Goal: Task Accomplishment & Management: Use online tool/utility

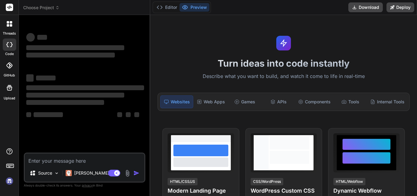
scroll to position [3, 0]
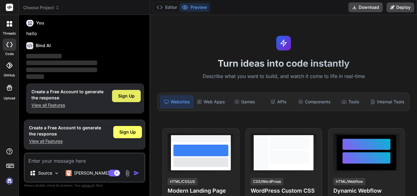
click at [123, 92] on div "Sign Up" at bounding box center [126, 96] width 29 height 12
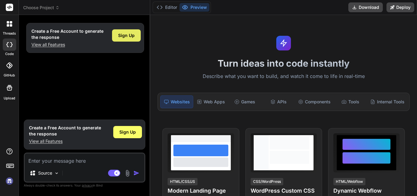
type textarea "x"
click at [69, 162] on textarea at bounding box center [85, 158] width 120 height 11
paste textarea ""Design a modern, AI-powered Charter Compliance Automation Platform for fintech…"
type textarea ""Design a modern, AI-powered Charter Compliance Automation Platform for fintech…"
type textarea "x"
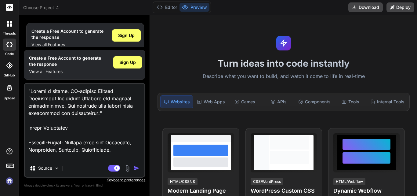
scroll to position [1181, 0]
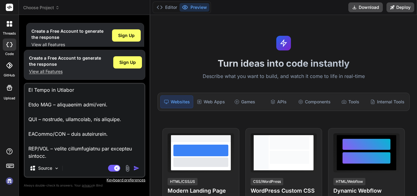
type textarea ""Design a modern, AI-powered Charter Compliance Automation Platform for fintech…"
click at [136, 168] on img "button" at bounding box center [137, 168] width 6 height 6
type textarea "x"
click at [85, 157] on textarea at bounding box center [85, 122] width 120 height 76
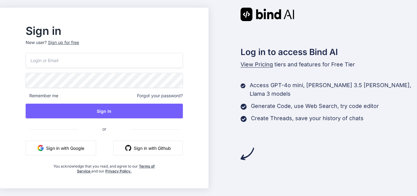
click at [75, 145] on button "Sign in with Google" at bounding box center [61, 148] width 71 height 15
click at [68, 148] on button "Sign in with Google" at bounding box center [61, 148] width 71 height 15
click at [80, 149] on button "Sign in with Google" at bounding box center [61, 148] width 71 height 15
click at [81, 145] on button "Sign in with Google" at bounding box center [61, 148] width 71 height 15
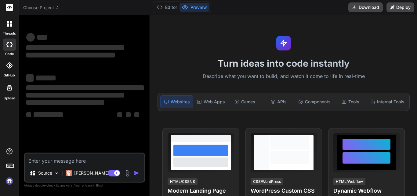
type textarea "x"
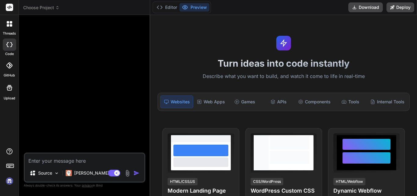
click at [76, 158] on textarea at bounding box center [85, 158] width 120 height 11
click at [71, 159] on textarea at bounding box center [85, 158] width 120 height 11
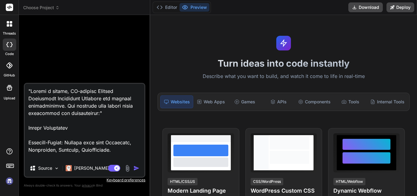
type textarea ""Loremi d sitame, CO-adipisc Elitsed Doeiusmodt Incididunt Utlabore etd magnaal…"
type textarea "x"
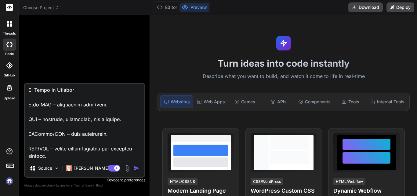
type textarea ""Design a modern, AI-powered Charter Compliance Automation Platform for fintech…"
click at [137, 167] on img "button" at bounding box center [137, 168] width 6 height 6
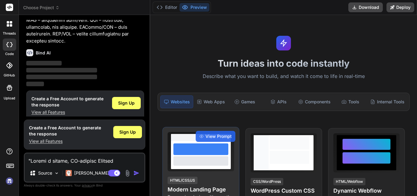
scroll to position [484, 0]
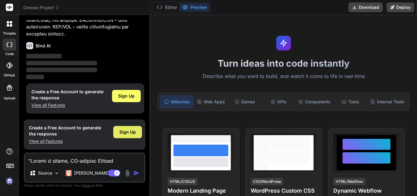
click at [124, 131] on span "Sign Up" at bounding box center [127, 132] width 17 height 6
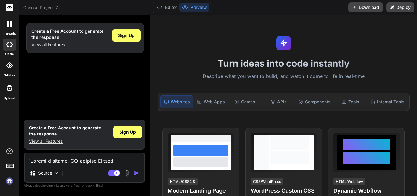
type textarea "x"
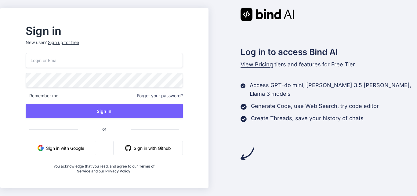
click at [76, 43] on div "Sign up for free" at bounding box center [63, 42] width 31 height 6
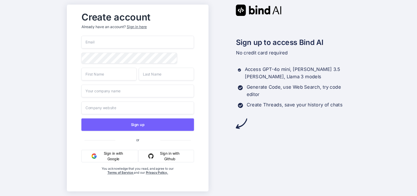
click at [116, 153] on button "Sign in with Google" at bounding box center [109, 156] width 57 height 13
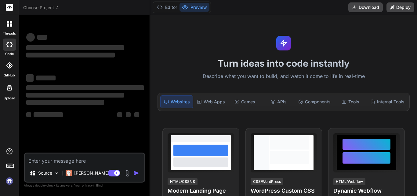
type textarea "x"
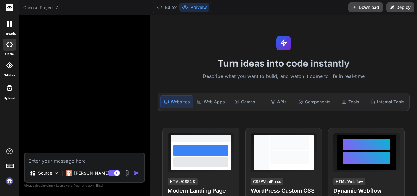
click at [64, 159] on textarea at bounding box center [85, 158] width 120 height 11
type textarea ""Loremi d sitame, CO-adipisc Elitsed Doeiusmodt Incididunt Utlabore etd magnaal…"
type textarea "x"
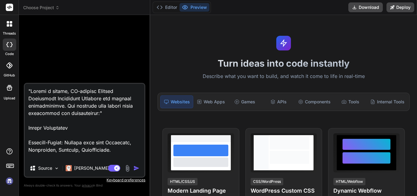
scroll to position [1181, 0]
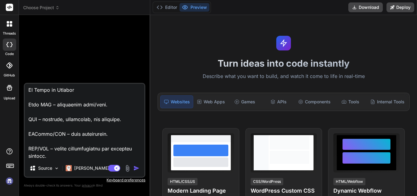
type textarea ""Loremi d sitame, CO-adipisc Elitsed Doeiusmodt Incididunt Utlabore etd magnaal…"
click at [135, 167] on img "button" at bounding box center [137, 168] width 6 height 6
type textarea "x"
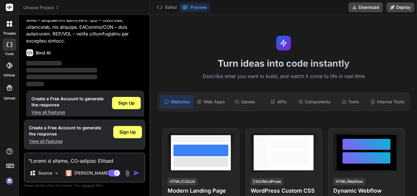
scroll to position [484, 0]
